Goal: Task Accomplishment & Management: Manage account settings

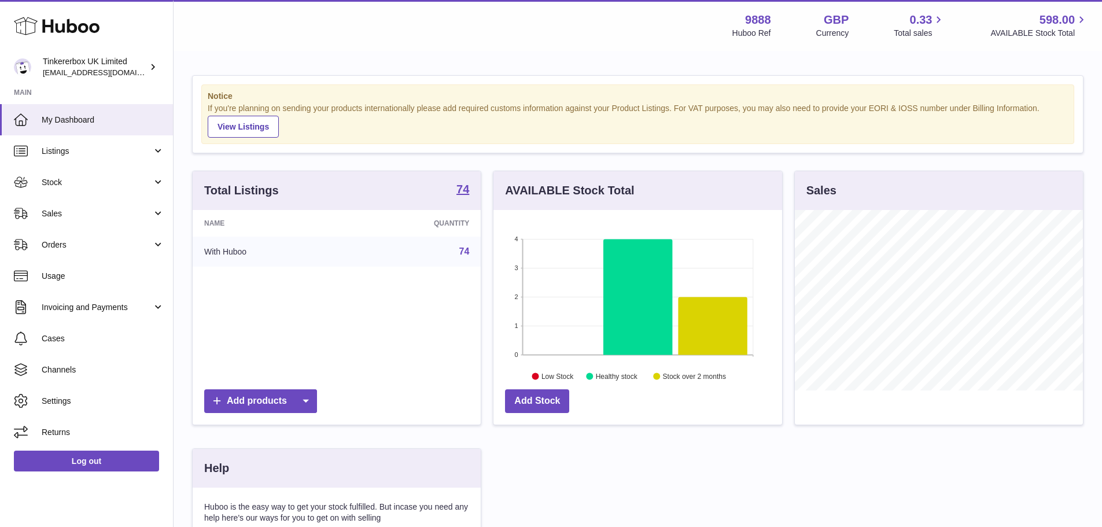
scroll to position [180, 292]
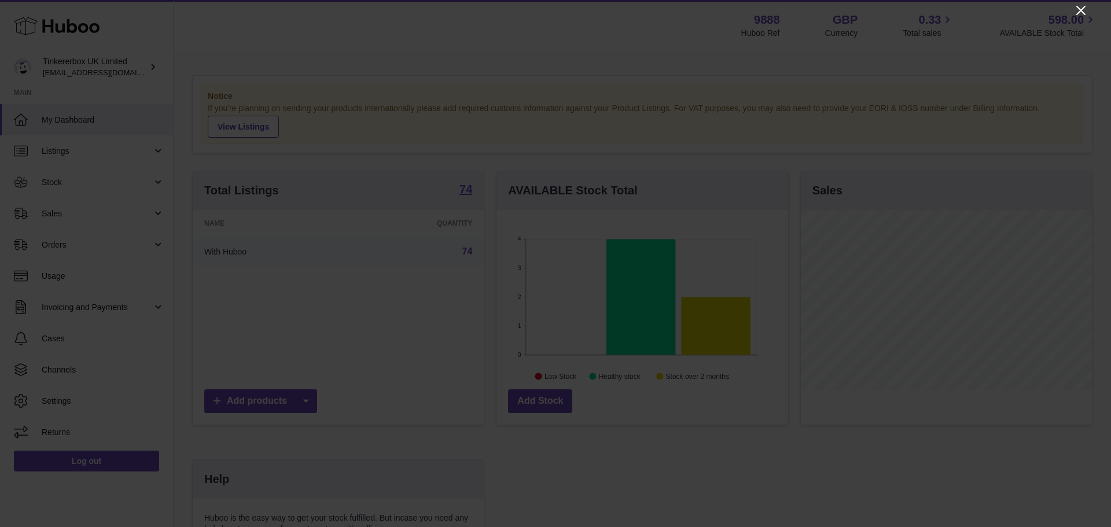
click at [1080, 10] on icon "Close" at bounding box center [1080, 10] width 9 height 9
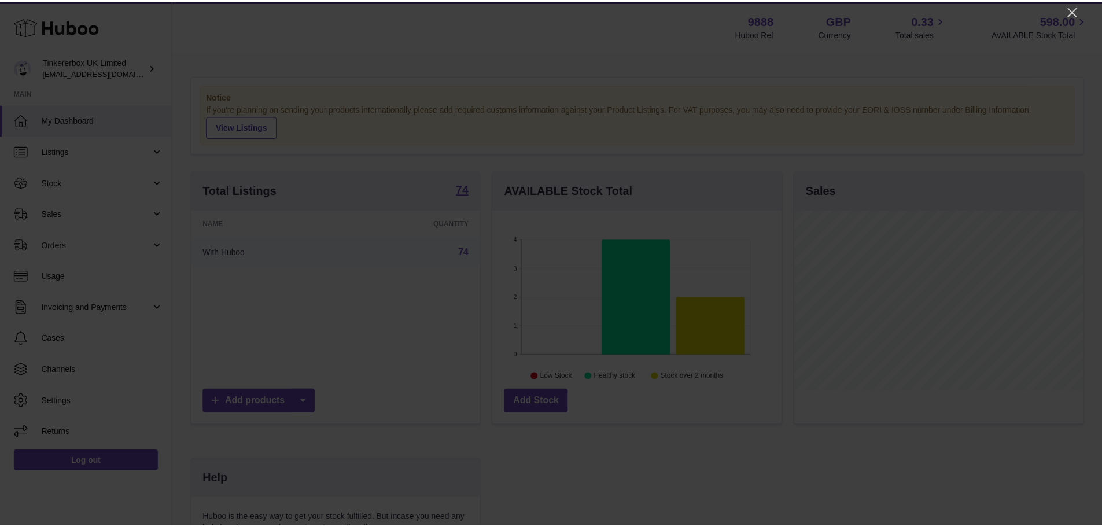
scroll to position [578334, 578226]
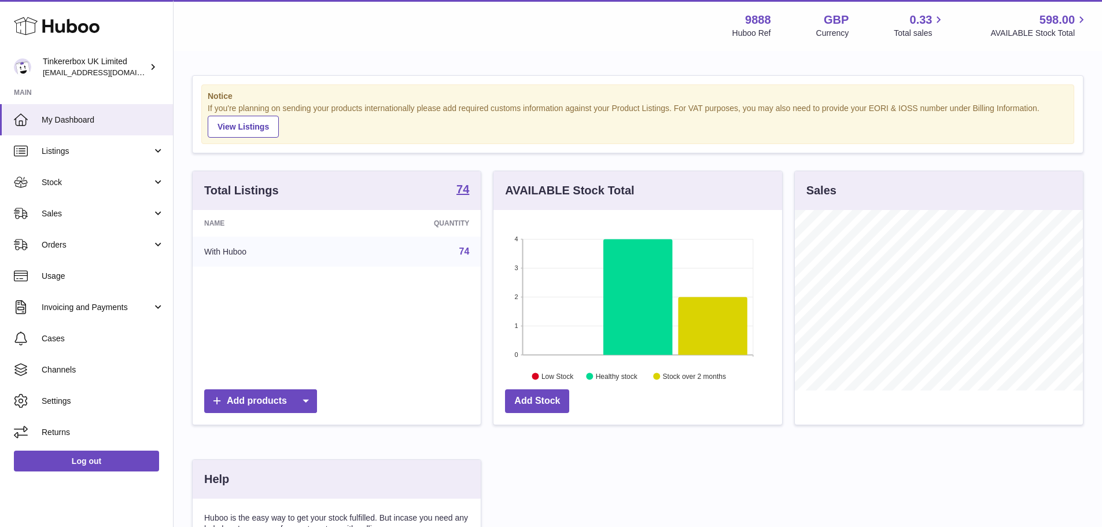
drag, startPoint x: 86, startPoint y: 211, endPoint x: 81, endPoint y: 238, distance: 27.6
click at [86, 211] on span "Sales" at bounding box center [97, 213] width 110 height 11
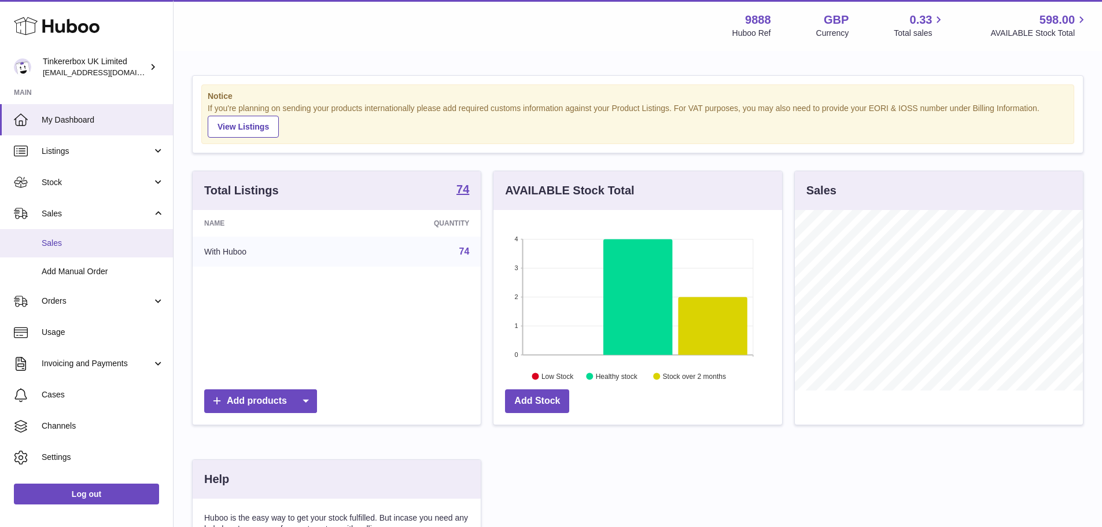
click at [81, 243] on span "Sales" at bounding box center [103, 243] width 123 height 11
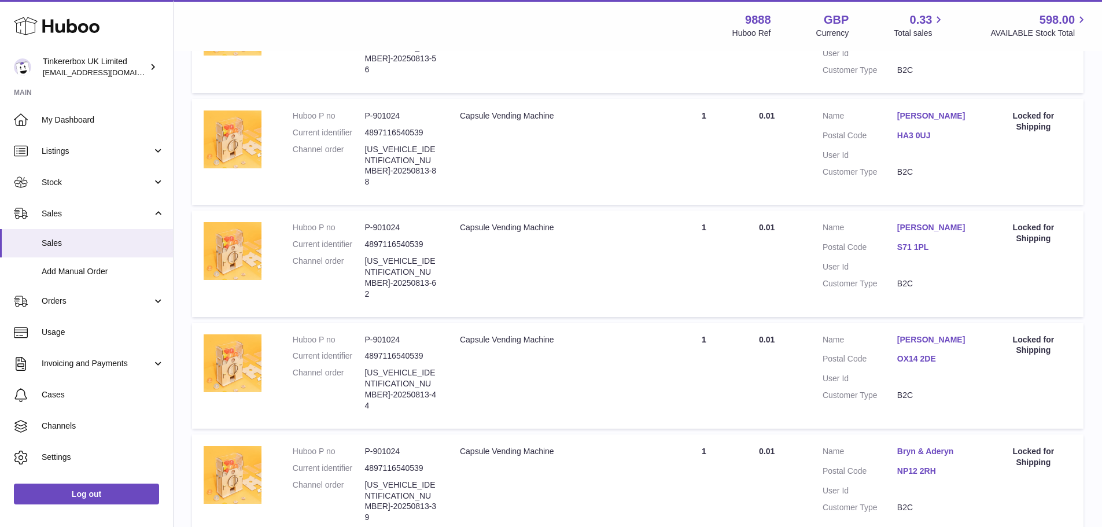
scroll to position [922, 0]
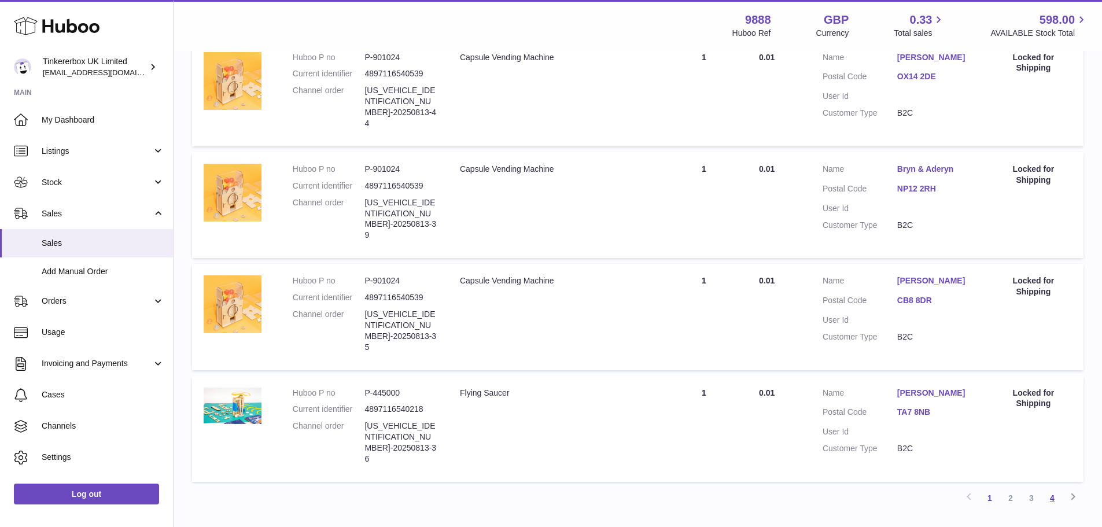
click at [1053, 488] on link "4" at bounding box center [1052, 498] width 21 height 21
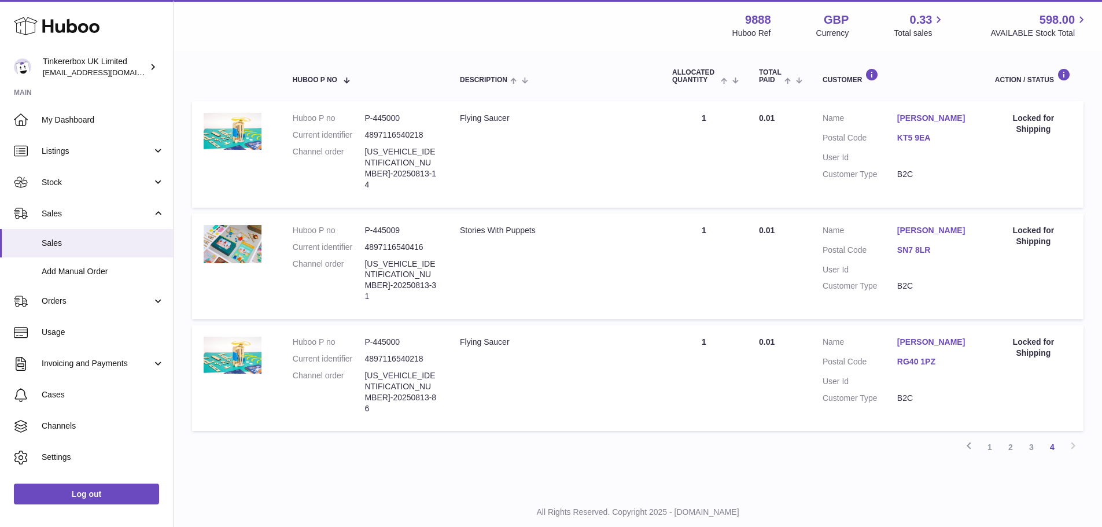
scroll to position [52, 0]
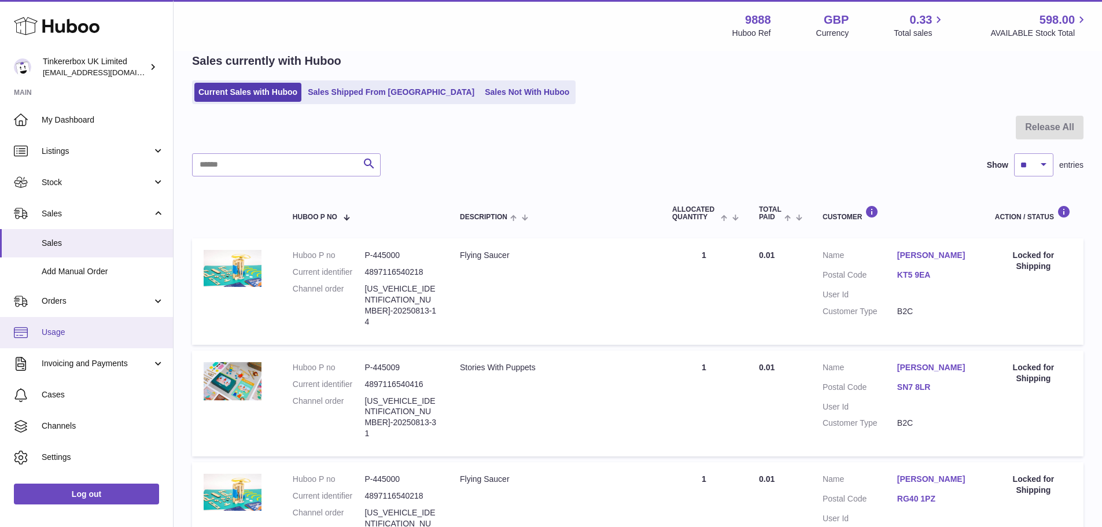
click at [64, 325] on link "Usage" at bounding box center [86, 332] width 173 height 31
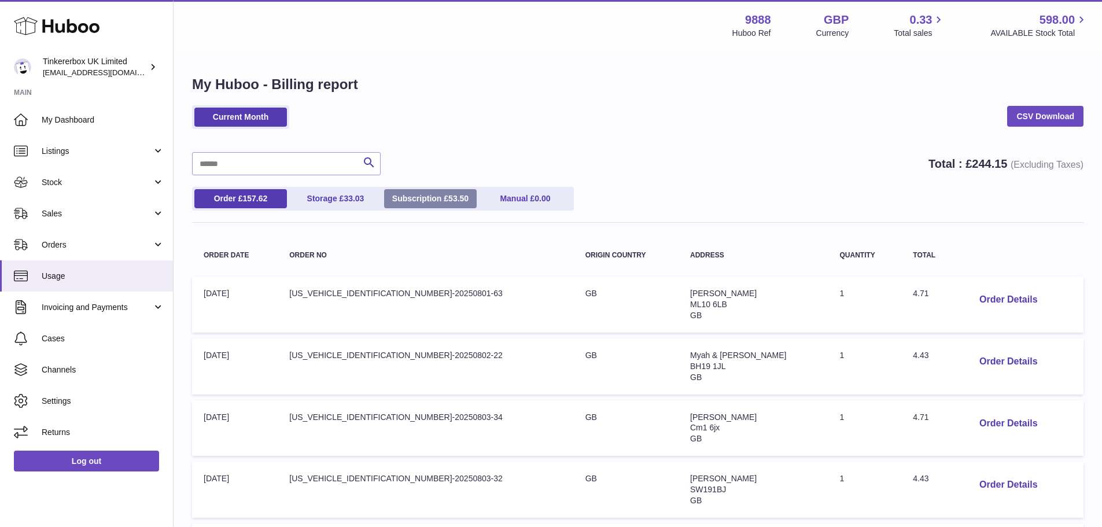
click at [406, 208] on link "Subscription £ 53.50" at bounding box center [430, 198] width 93 height 19
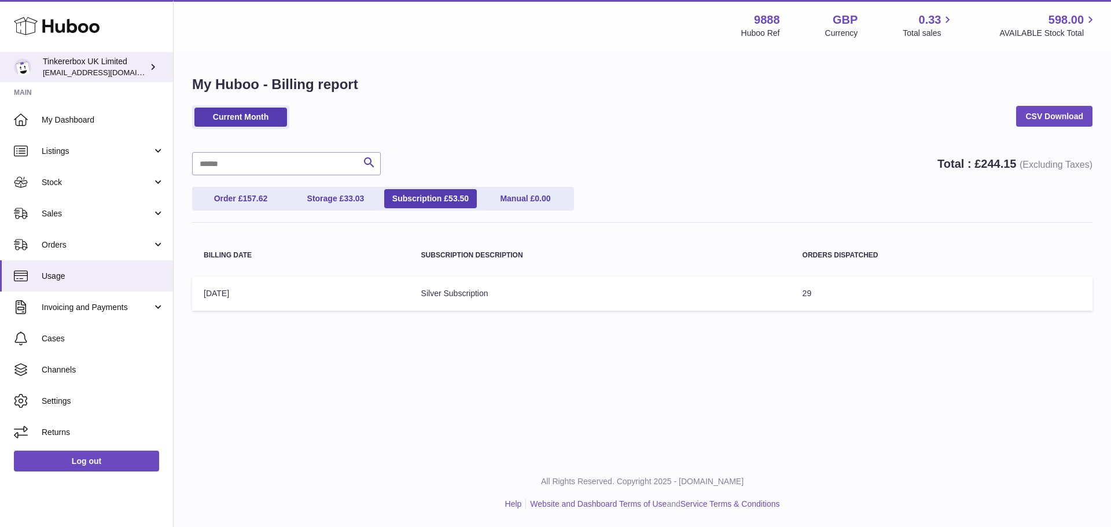
click at [107, 58] on div "Tinkererbox UK Limited internalAdmin-9888@internal.huboo.com" at bounding box center [95, 67] width 104 height 22
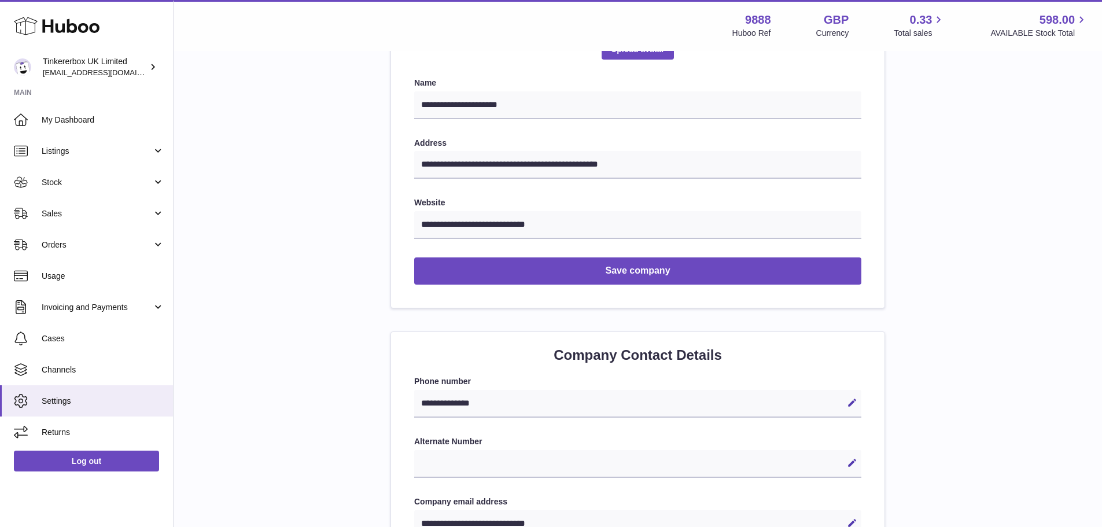
scroll to position [58, 0]
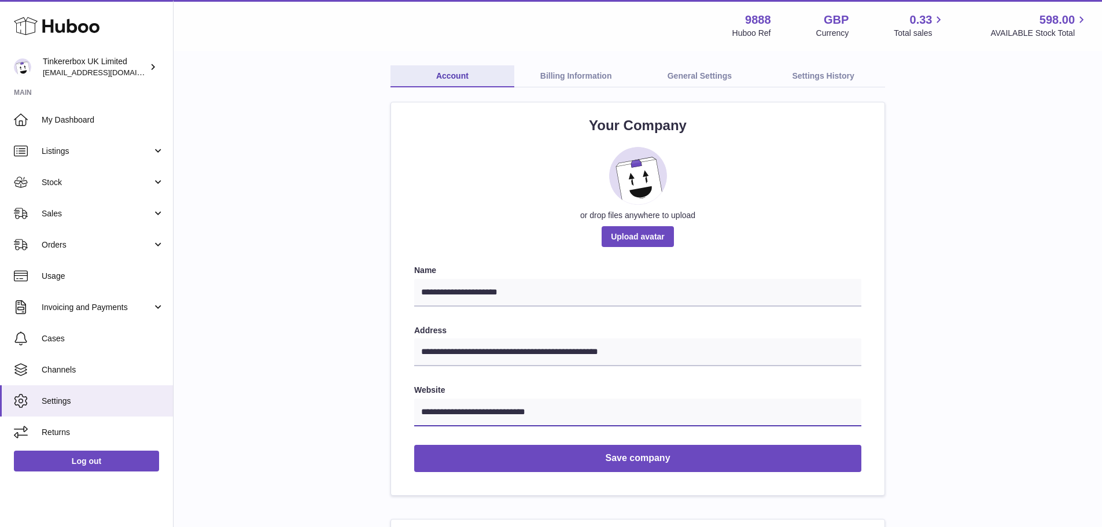
drag, startPoint x: 569, startPoint y: 414, endPoint x: 382, endPoint y: 408, distance: 186.4
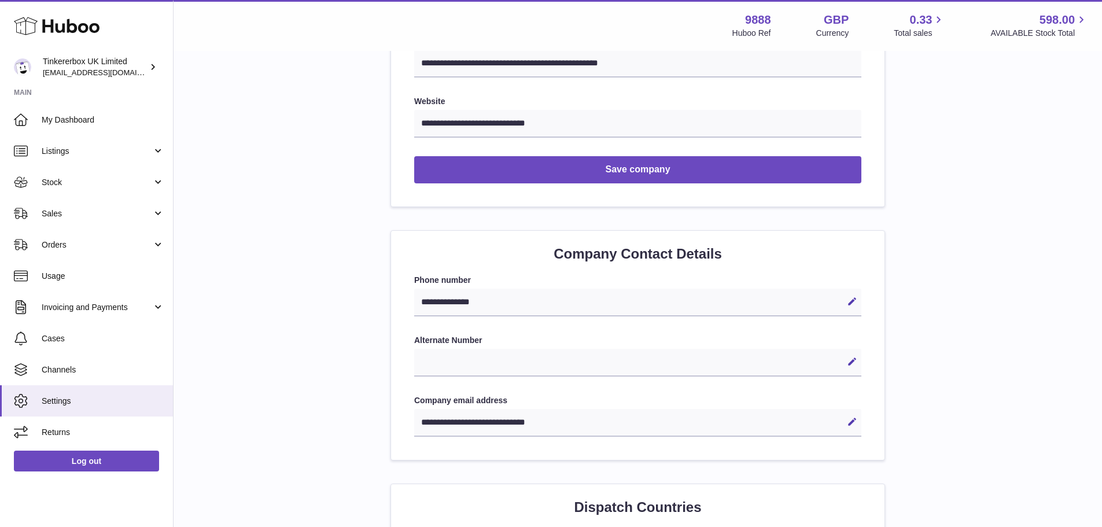
scroll to position [347, 0]
drag, startPoint x: 496, startPoint y: 299, endPoint x: 455, endPoint y: 304, distance: 40.8
click at [455, 304] on div "**********" at bounding box center [637, 302] width 447 height 28
click at [493, 304] on div "**********" at bounding box center [637, 302] width 447 height 28
drag, startPoint x: 487, startPoint y: 299, endPoint x: 455, endPoint y: 303, distance: 32.6
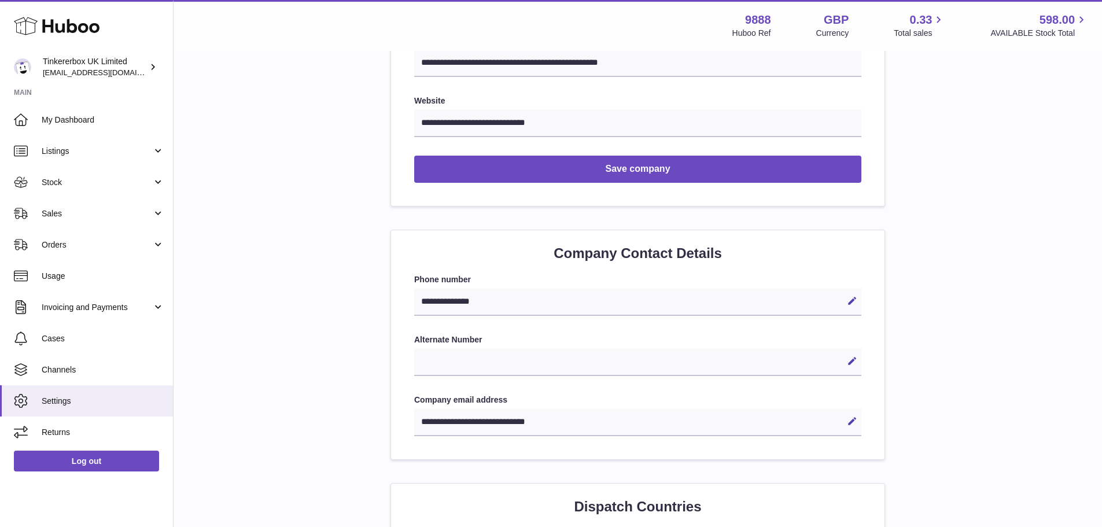
click at [455, 303] on div "**********" at bounding box center [637, 302] width 447 height 28
